Goal: Task Accomplishment & Management: Use online tool/utility

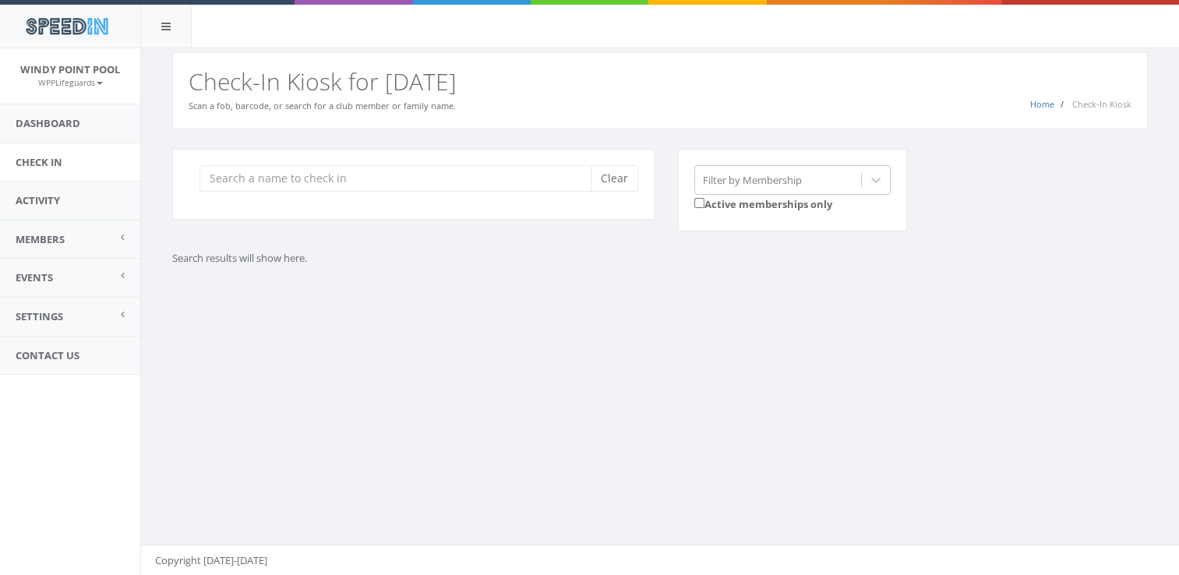
click at [261, 176] on input "search" at bounding box center [400, 178] width 403 height 26
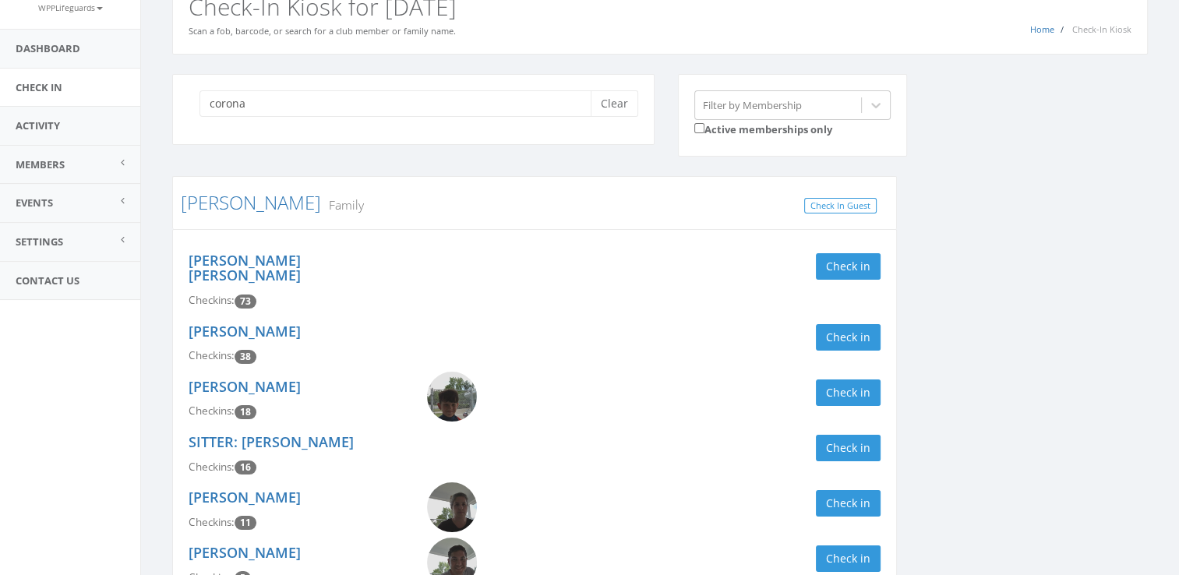
scroll to position [161, 0]
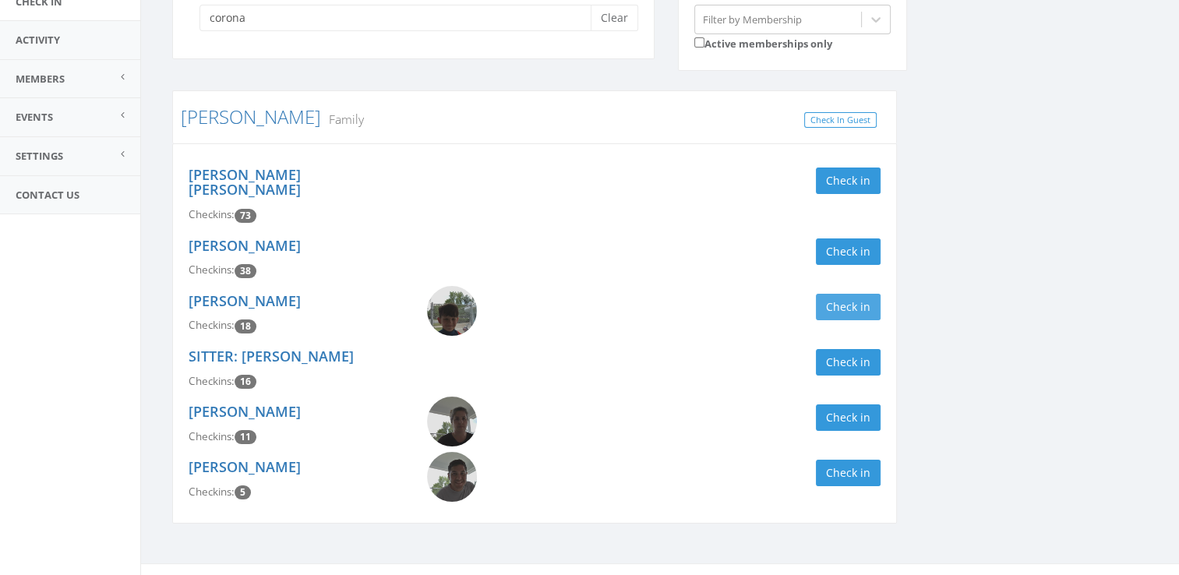
type input "corona"
click at [832, 294] on button "Check in" at bounding box center [848, 307] width 65 height 26
click at [845, 192] on button "Check in" at bounding box center [848, 181] width 65 height 26
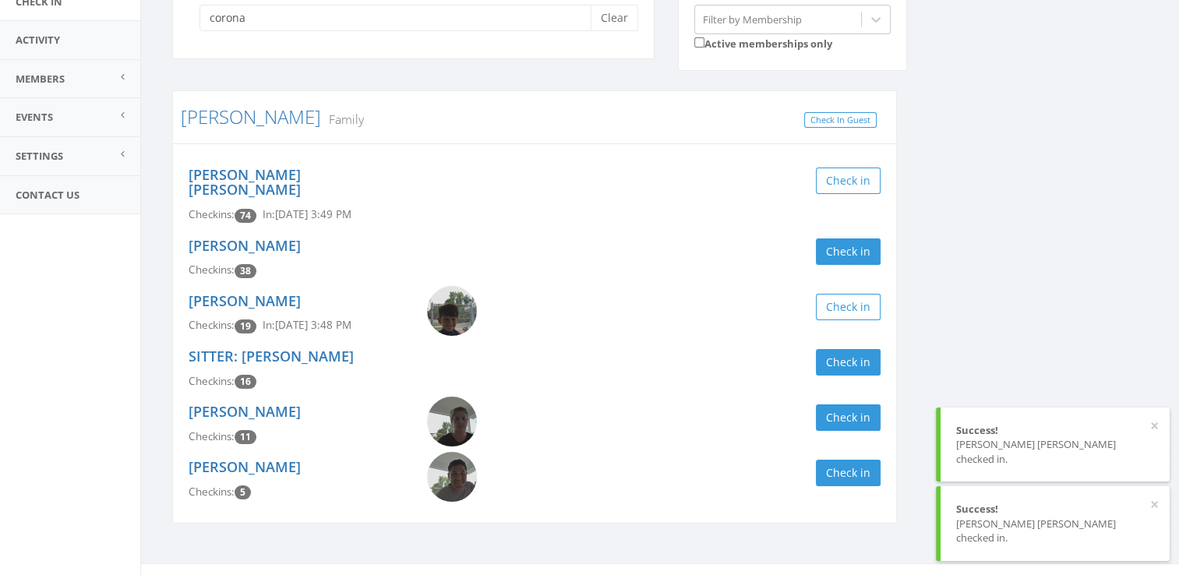
click at [1029, 281] on div "corona Clear Filter by Membership Active memberships only [PERSON_NAME] Family …" at bounding box center [660, 266] width 999 height 556
click at [615, 19] on button "Clear" at bounding box center [615, 18] width 48 height 26
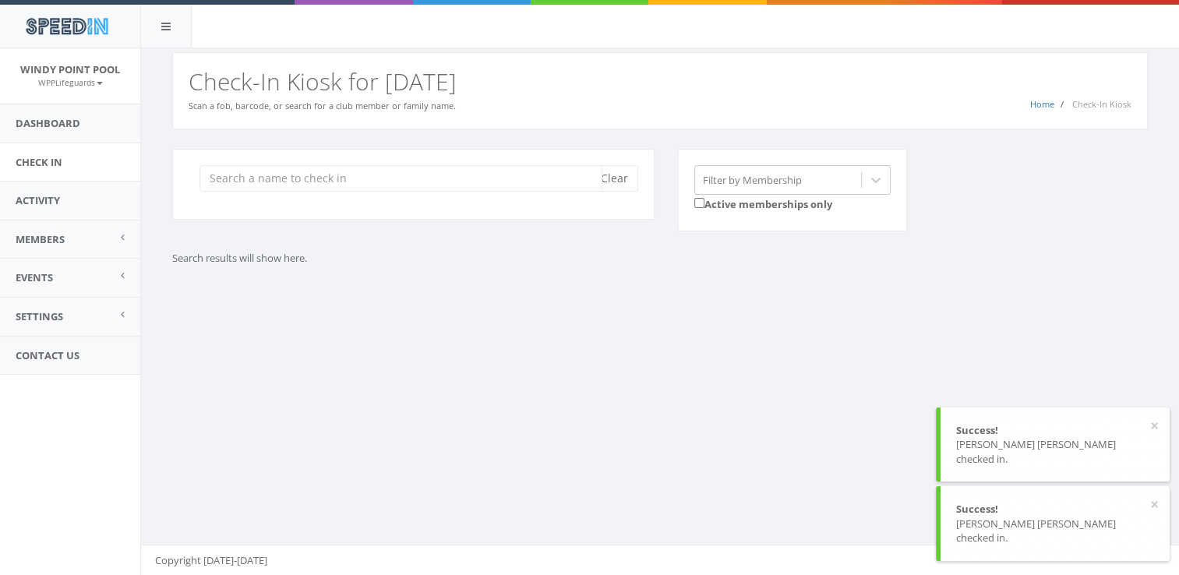
click at [290, 179] on input "search" at bounding box center [400, 178] width 403 height 26
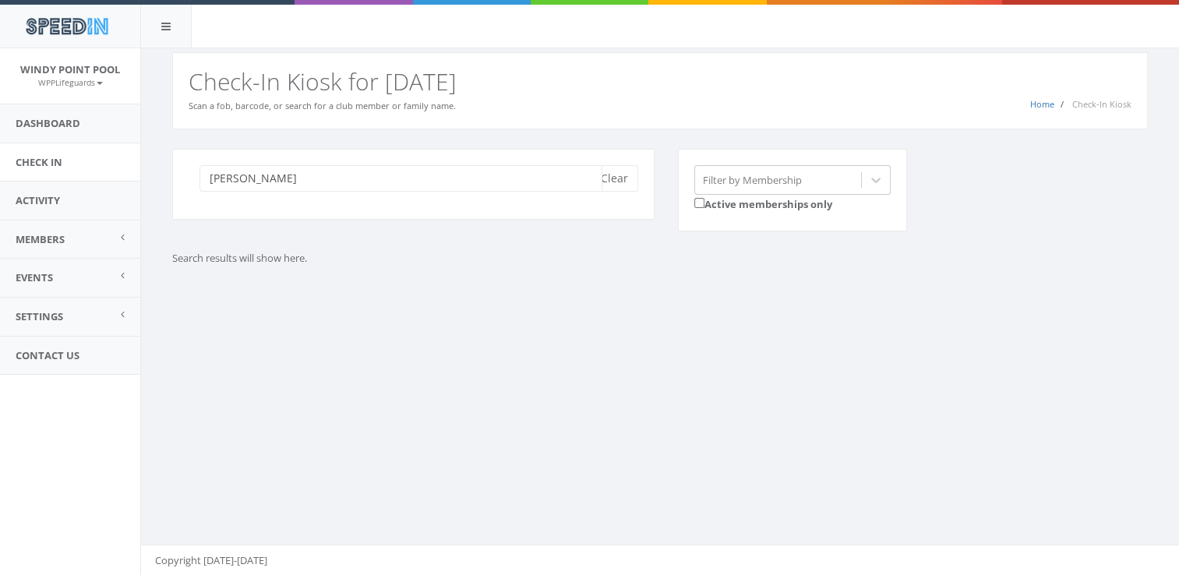
type input "[PERSON_NAME]"
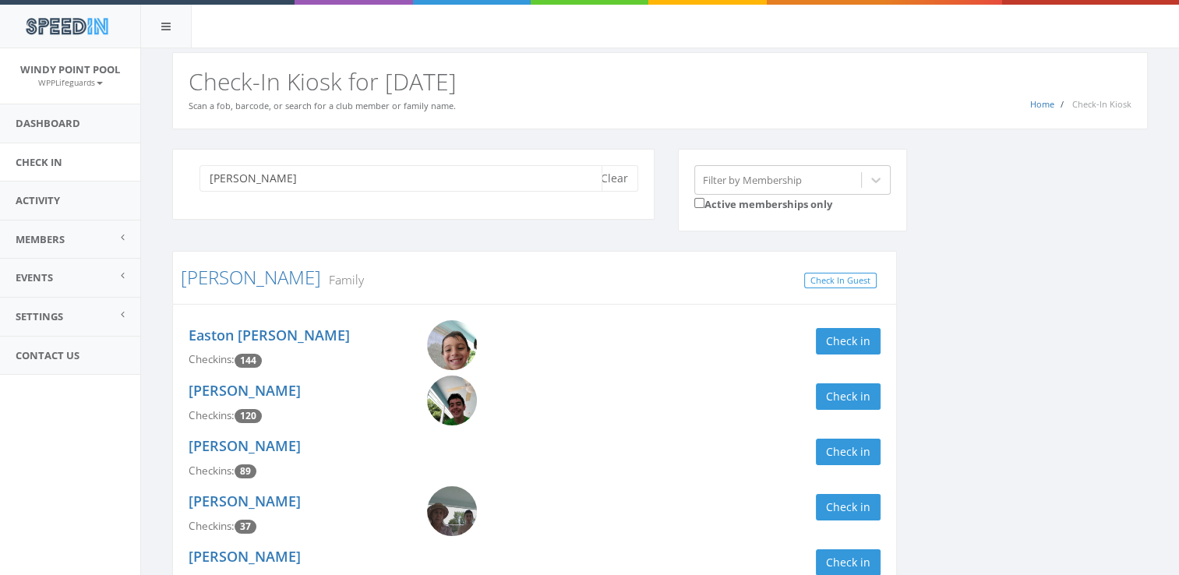
scroll to position [108, 0]
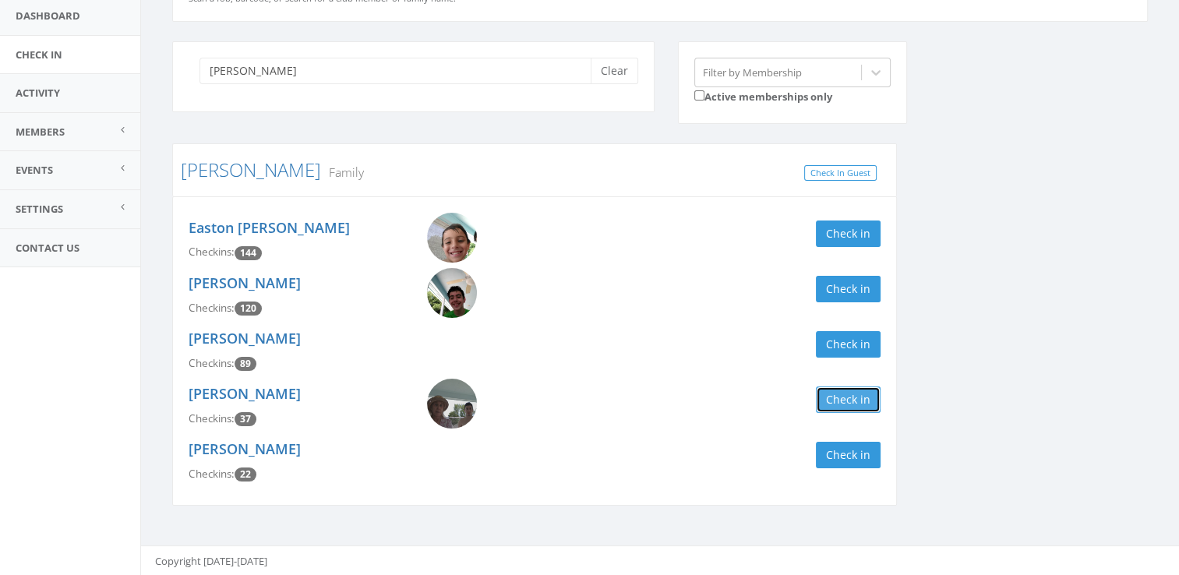
click at [857, 394] on button "Check in" at bounding box center [848, 400] width 65 height 26
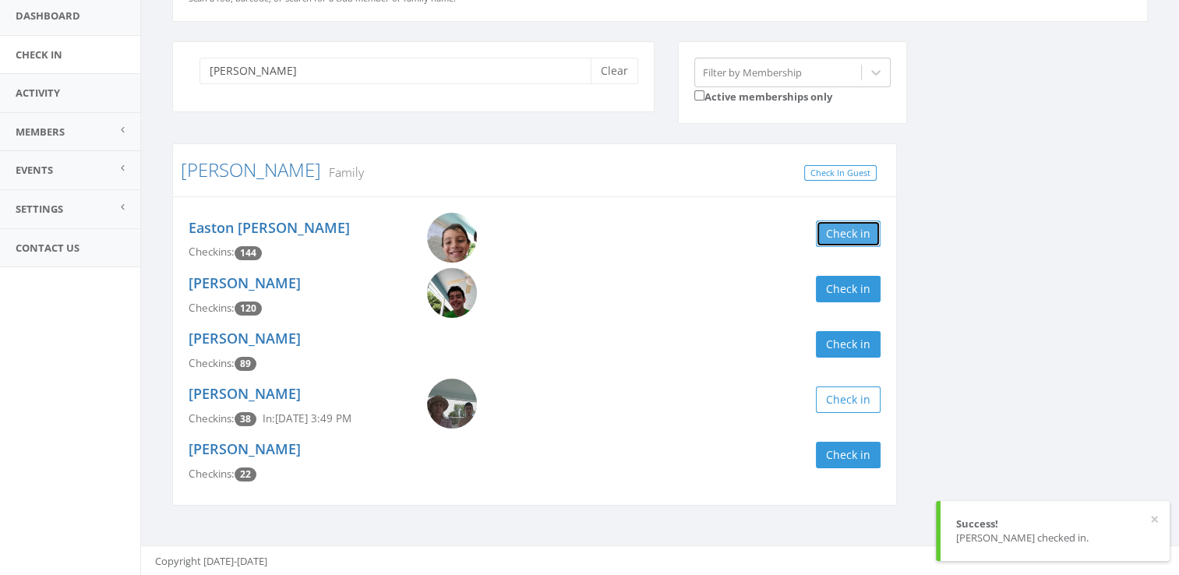
click at [849, 229] on button "Check in" at bounding box center [848, 234] width 65 height 26
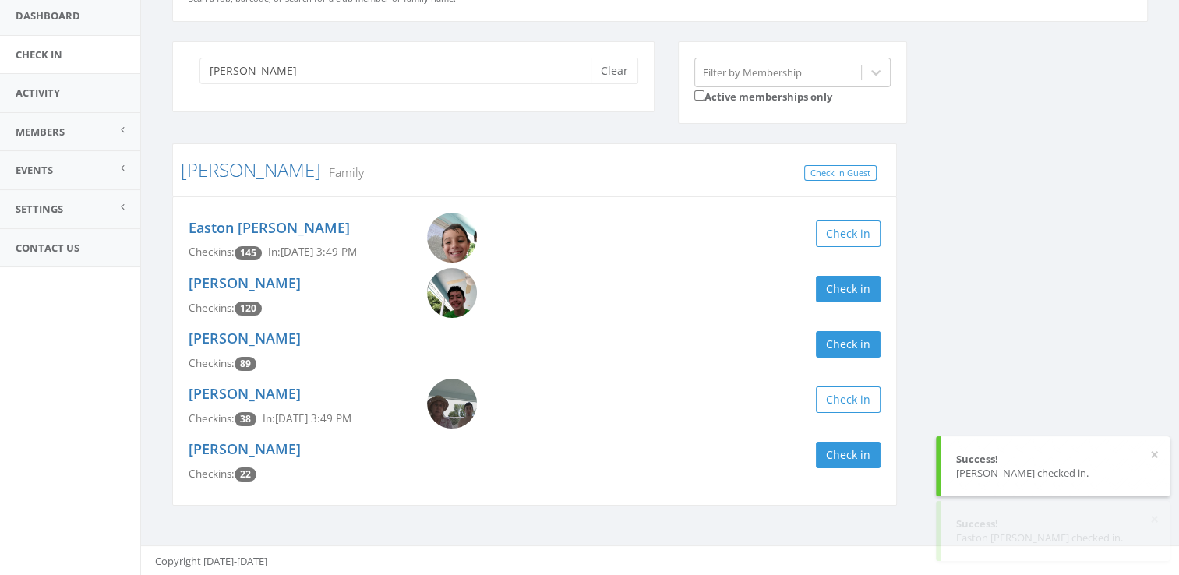
click at [989, 223] on div "[PERSON_NAME] Clear Filter by Membership Active memberships only [PERSON_NAME] …" at bounding box center [660, 283] width 999 height 485
click at [622, 69] on button "Clear" at bounding box center [615, 71] width 48 height 26
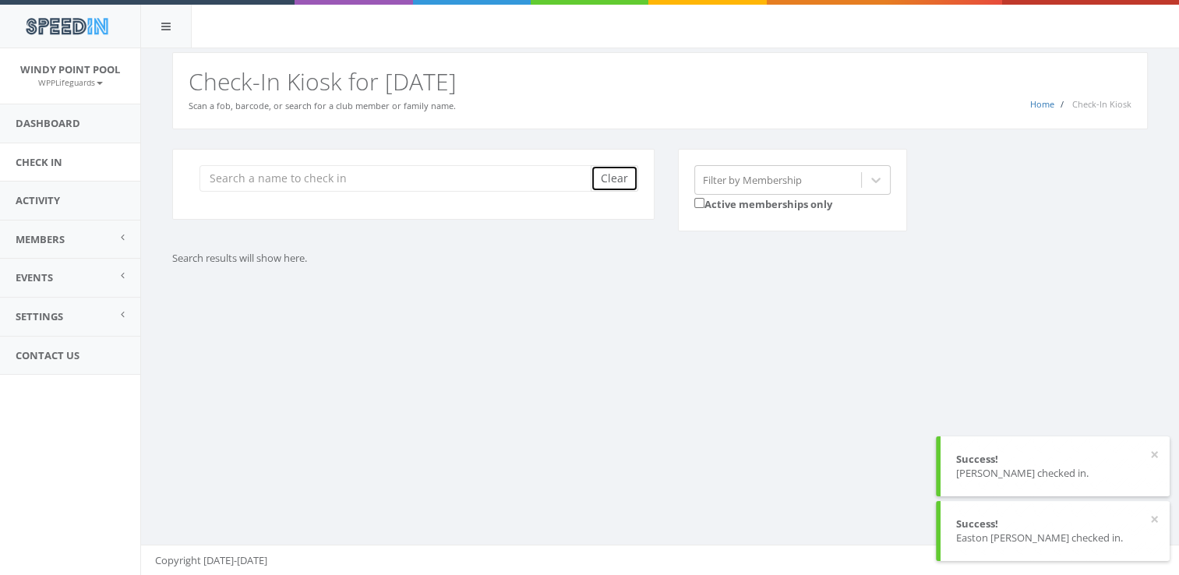
drag, startPoint x: 622, startPoint y: 69, endPoint x: 349, endPoint y: 48, distance: 273.5
click at [349, 48] on div "You are using Internet Explorer, which is an old, insecure browser that does no…" at bounding box center [659, 312] width 1039 height 528
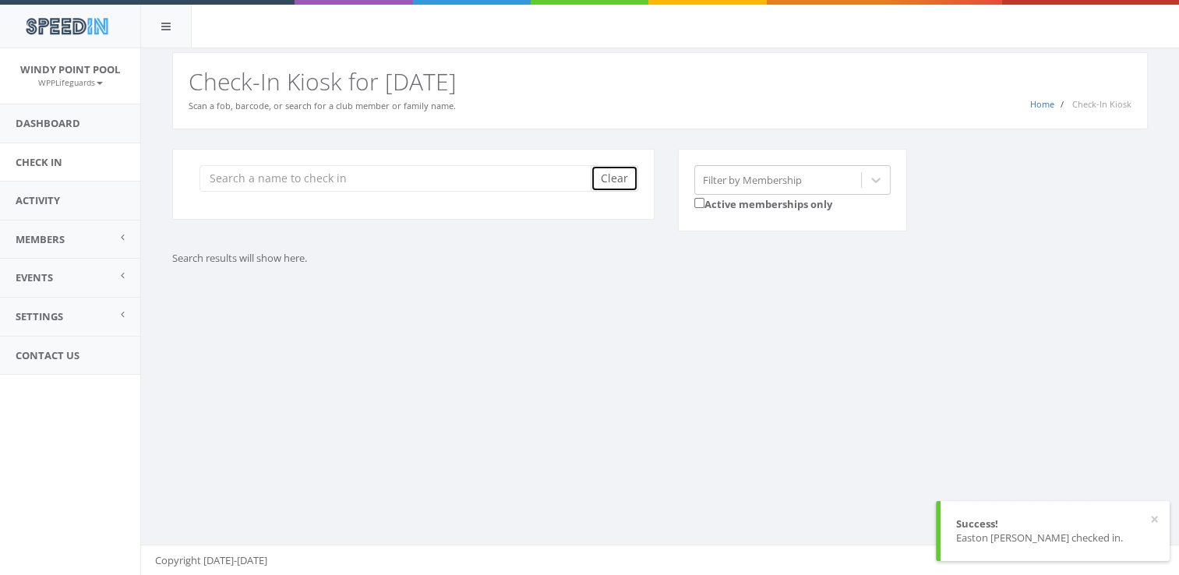
scroll to position [0, 0]
click at [295, 168] on input "search" at bounding box center [400, 178] width 403 height 26
type input "p"
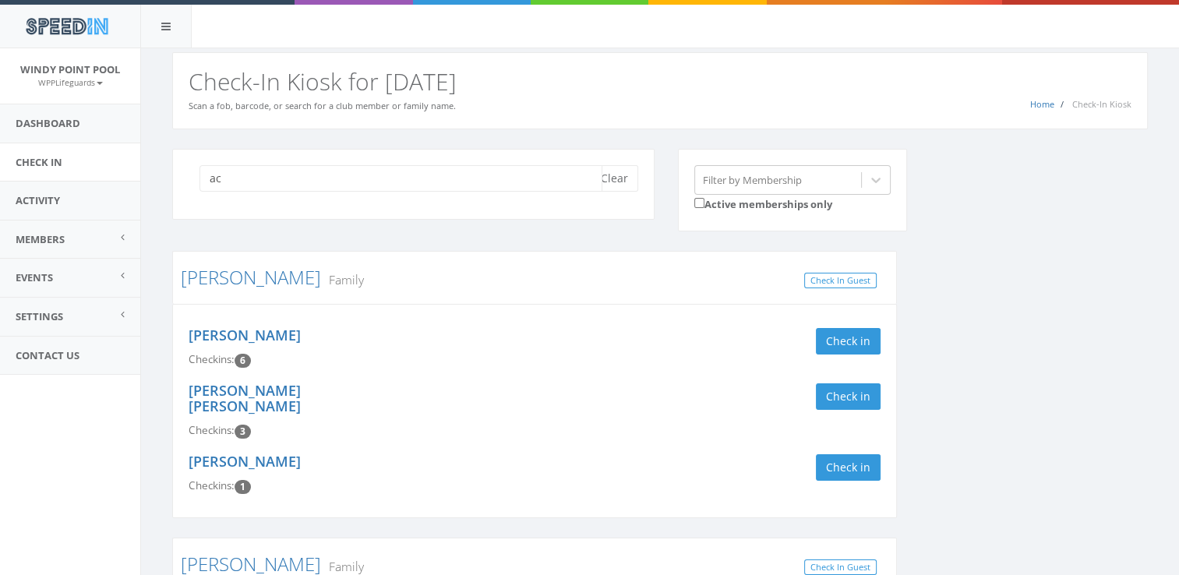
type input "a"
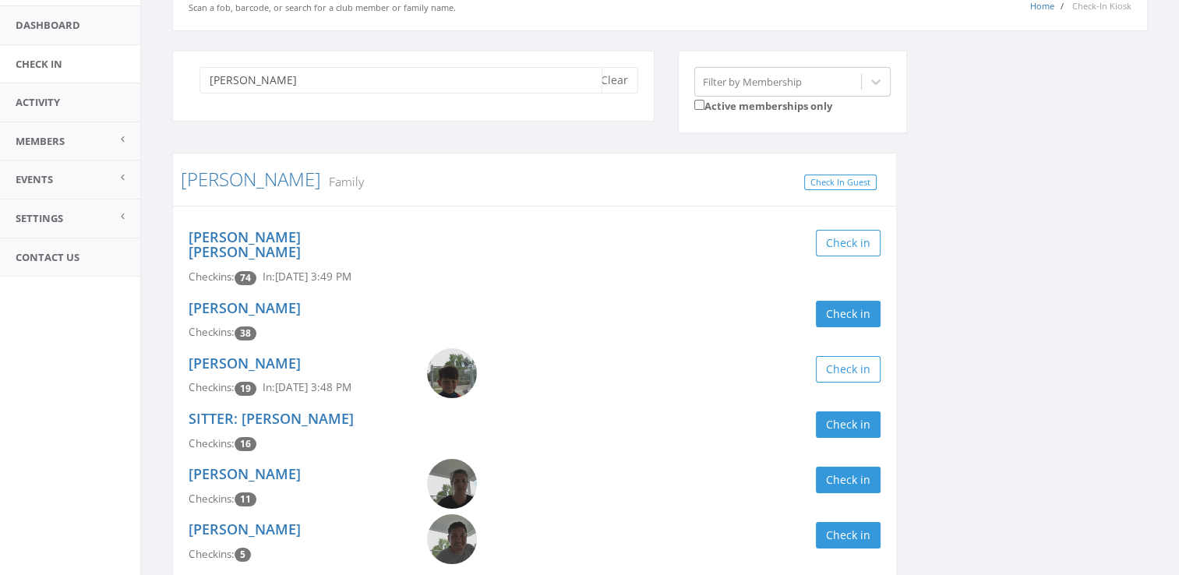
scroll to position [118, 0]
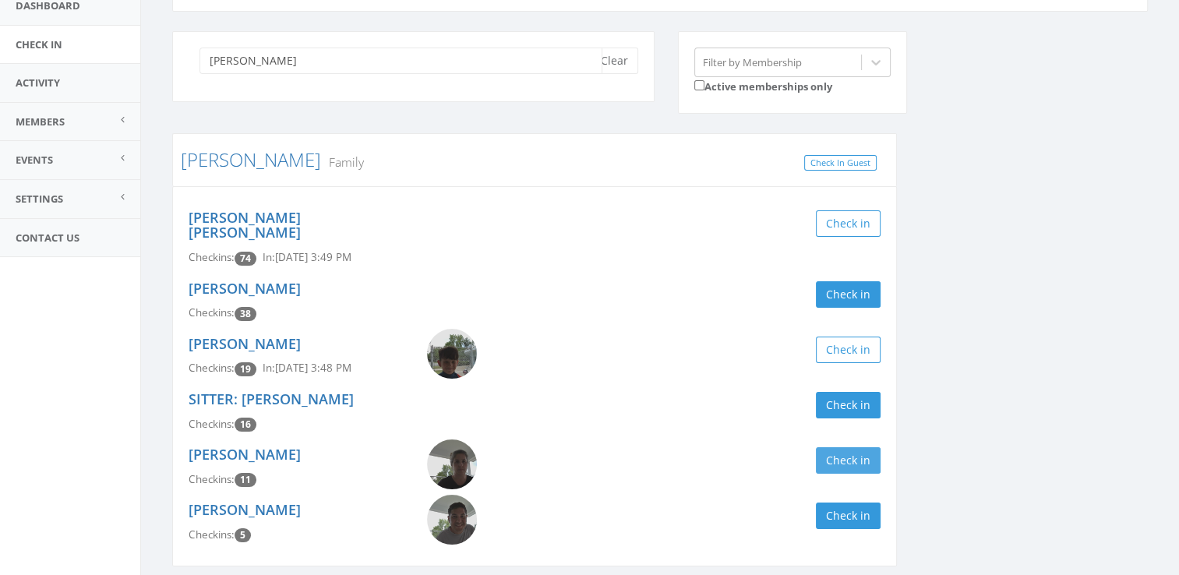
type input "[PERSON_NAME]"
click at [851, 447] on button "Check in" at bounding box center [848, 460] width 65 height 26
click at [948, 379] on div "[PERSON_NAME] Clear Filter by Membership Active memberships only [PERSON_NAME] …" at bounding box center [660, 309] width 999 height 556
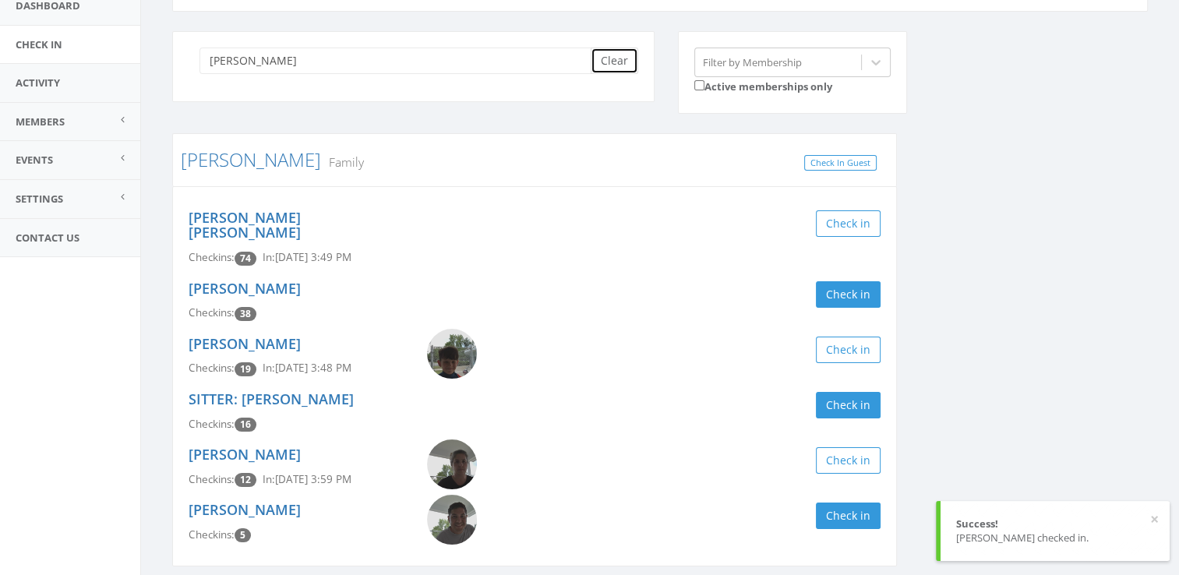
click at [626, 65] on button "Clear" at bounding box center [615, 61] width 48 height 26
